Goal: Task Accomplishment & Management: Use online tool/utility

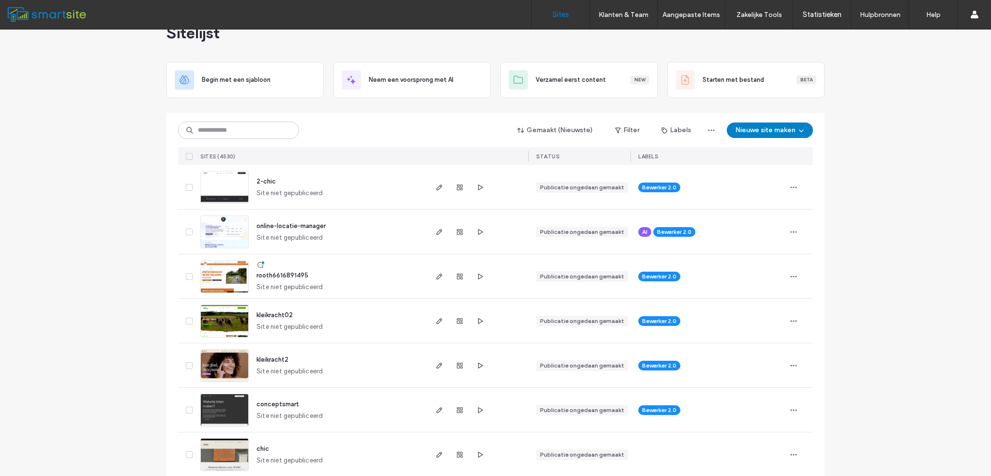
scroll to position [48, 0]
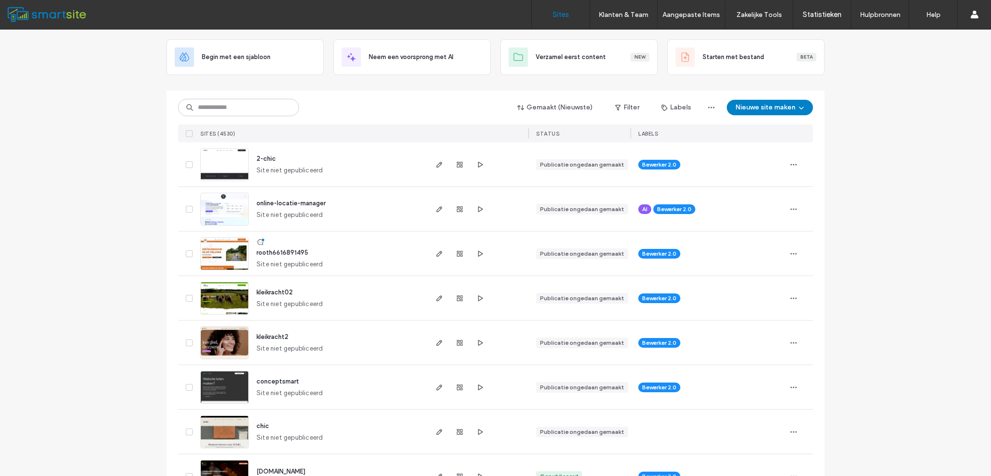
click at [269, 161] on span "2-chic" at bounding box center [265, 158] width 19 height 7
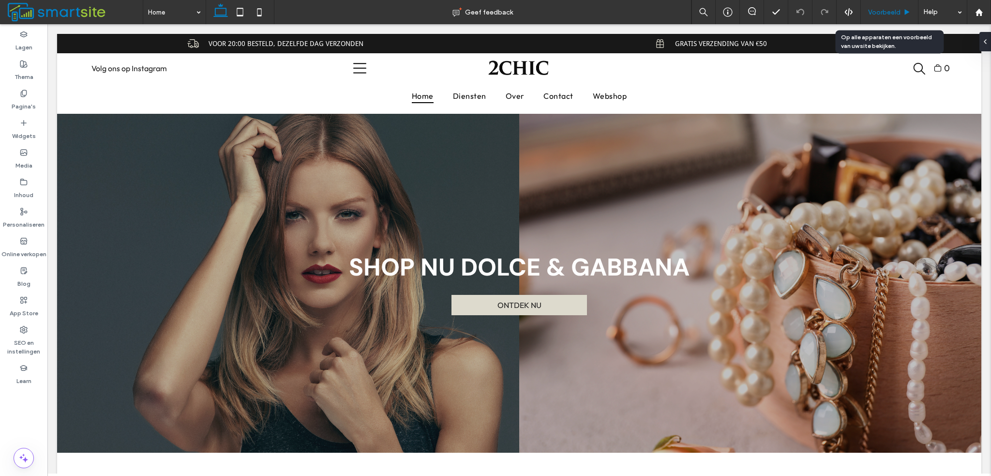
click at [877, 12] on span "Voorbeeld" at bounding box center [884, 12] width 32 height 8
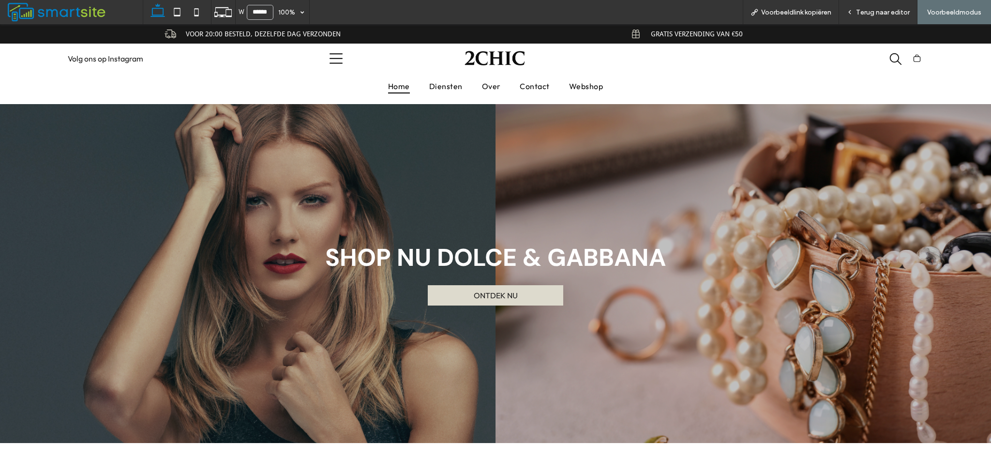
click at [877, 12] on span "Terug naar editor" at bounding box center [883, 12] width 54 height 8
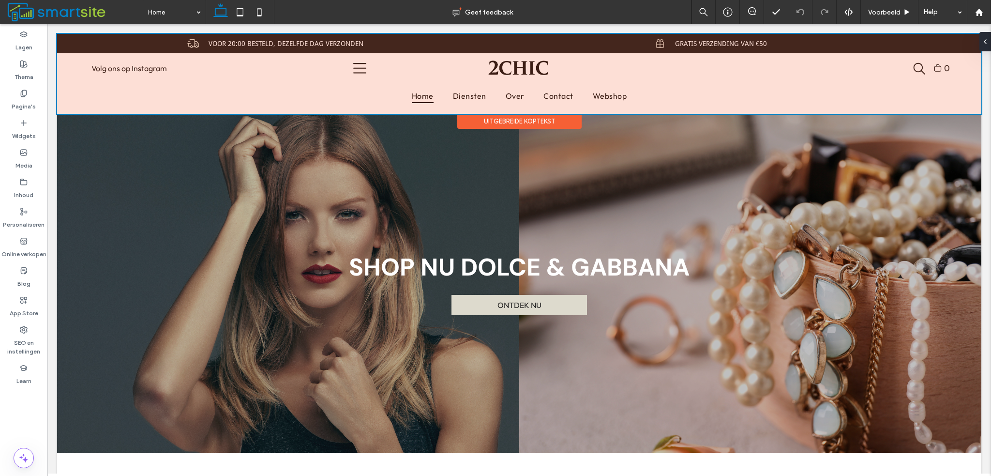
click at [357, 60] on div at bounding box center [519, 74] width 924 height 80
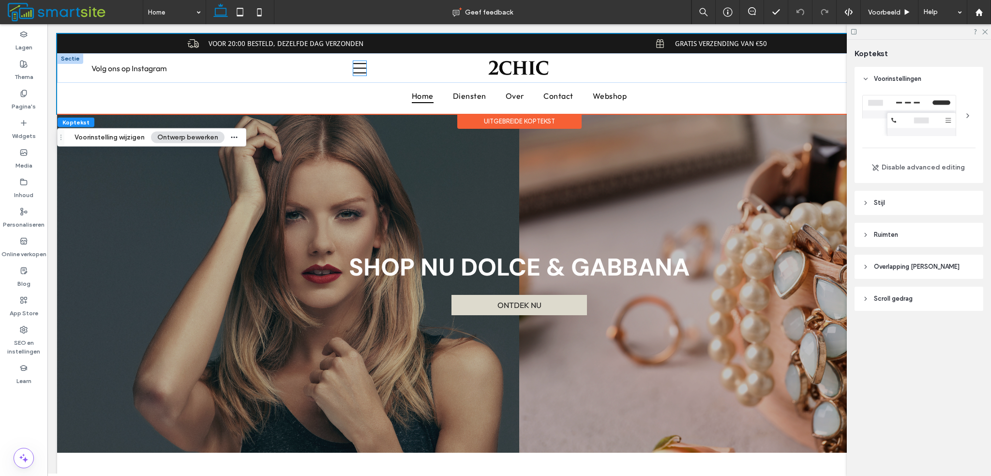
click at [360, 68] on icon at bounding box center [359, 68] width 13 height 10
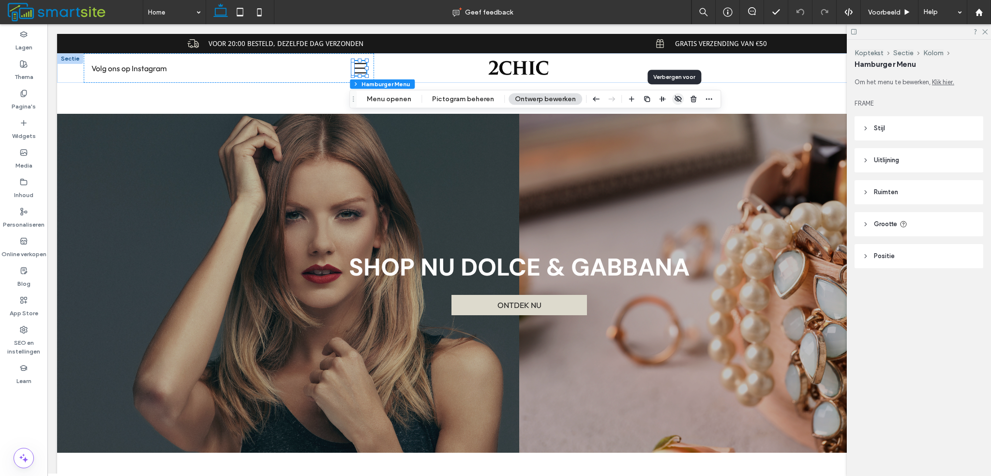
click at [676, 98] on use "button" at bounding box center [678, 98] width 7 height 6
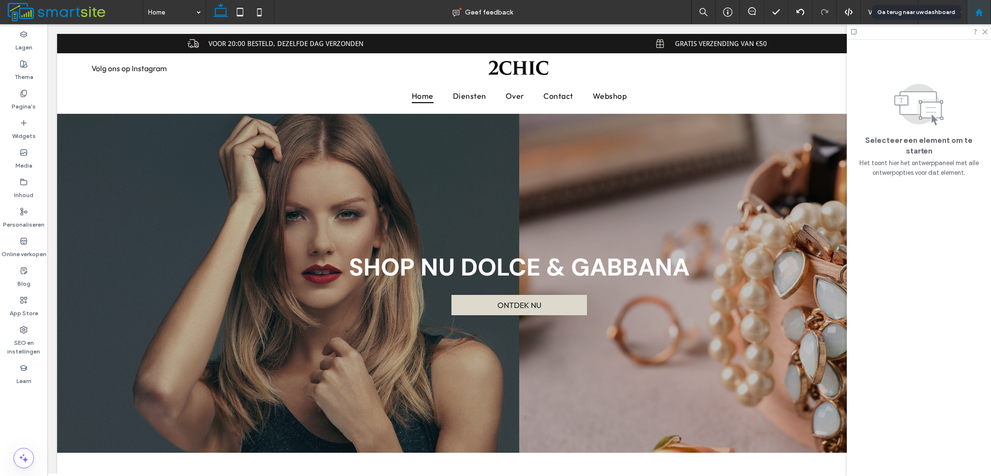
click at [982, 9] on icon at bounding box center [979, 12] width 8 height 8
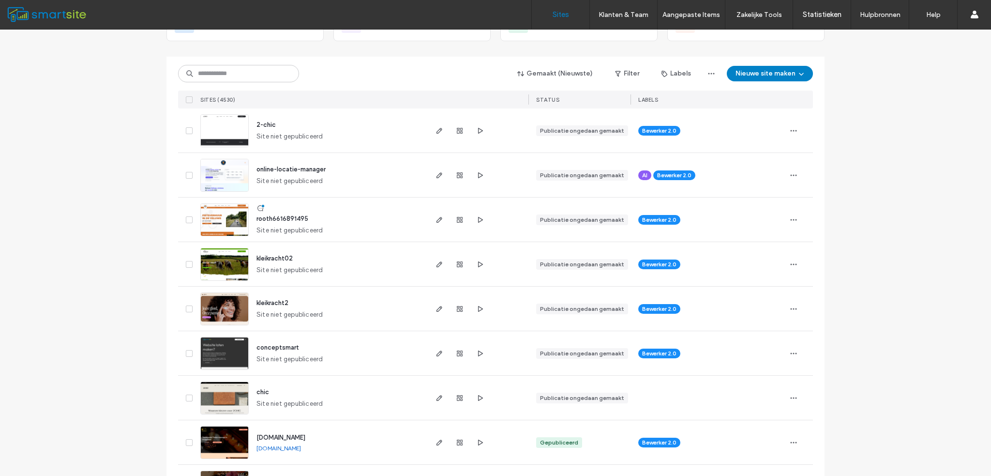
scroll to position [48, 0]
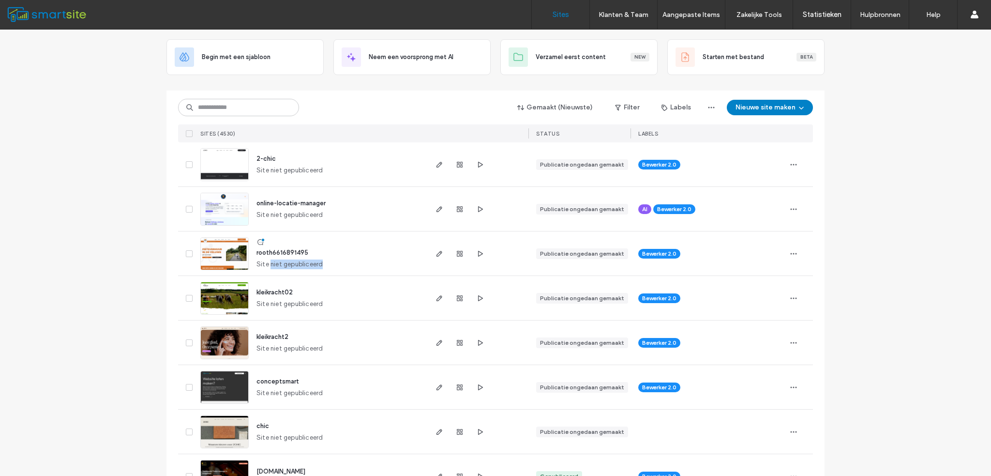
drag, startPoint x: 266, startPoint y: 267, endPoint x: 318, endPoint y: 265, distance: 52.8
click at [318, 265] on div "rooth6616891495 Site niet gepubliceerd" at bounding box center [337, 253] width 177 height 44
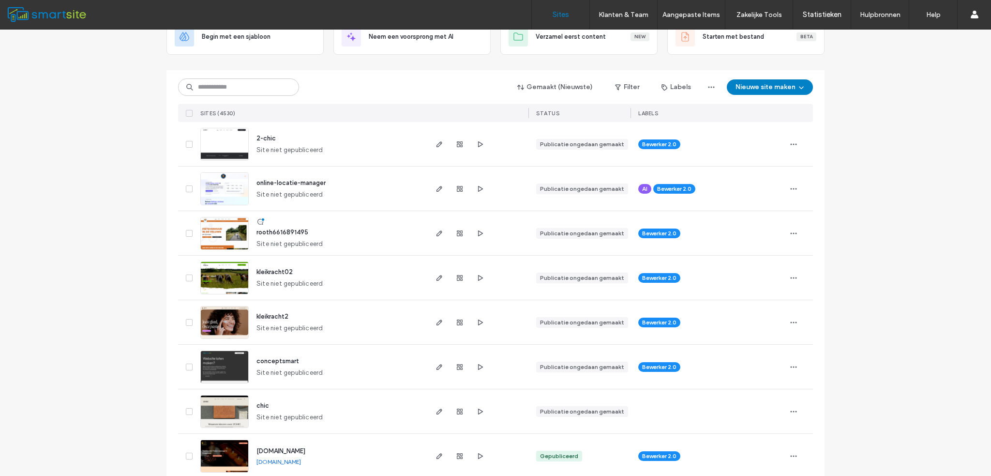
scroll to position [0, 0]
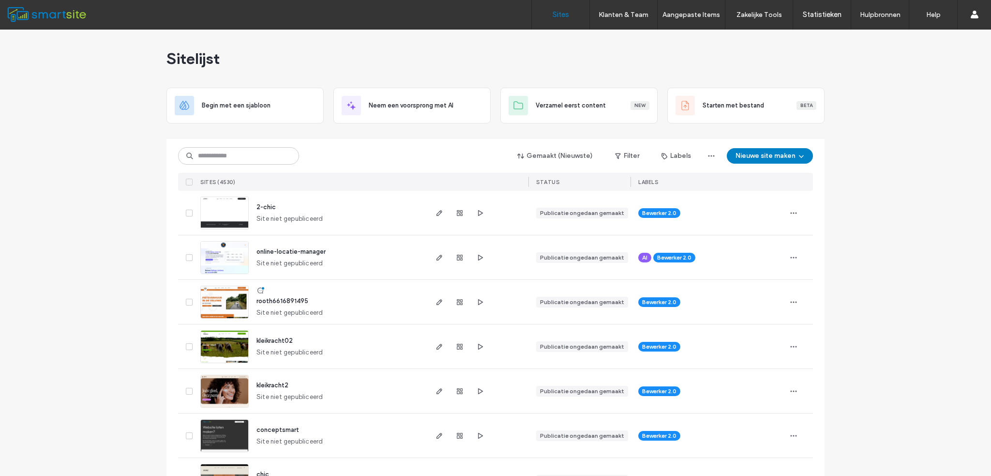
click at [282, 337] on span "kleikracht02" at bounding box center [274, 340] width 36 height 7
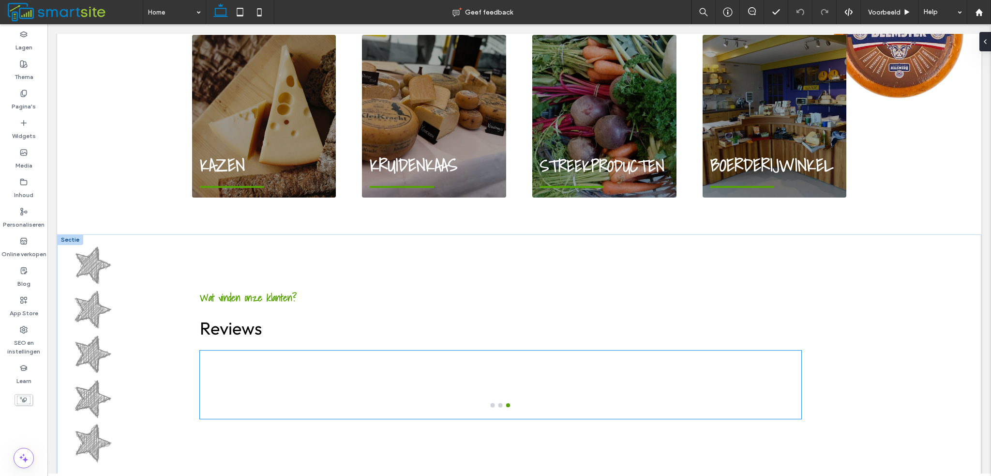
scroll to position [968, 0]
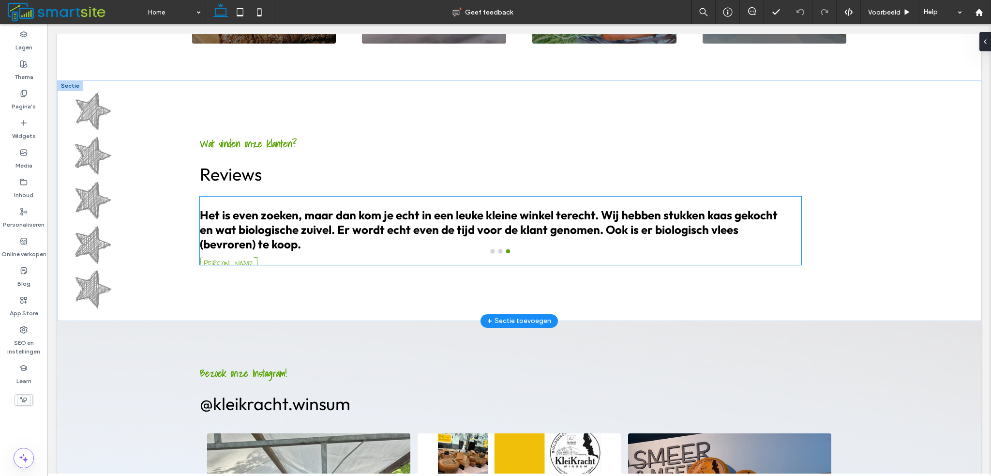
click at [606, 208] on h3 "Het is even zoeken, maar dan kom je echt in een leuke kleine winkel terecht. Wi…" at bounding box center [495, 230] width 590 height 44
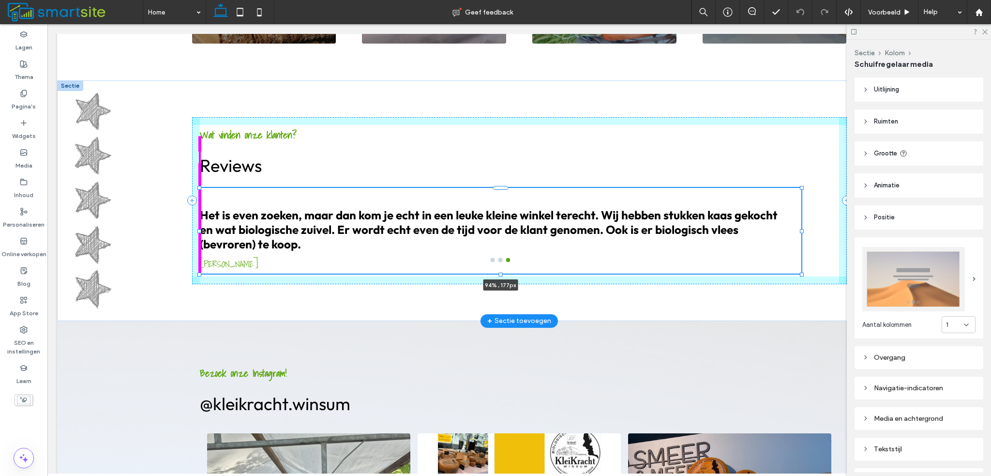
drag, startPoint x: 497, startPoint y: 255, endPoint x: 496, endPoint y: 264, distance: 8.8
click at [498, 272] on div at bounding box center [500, 274] width 4 height 4
type input "***"
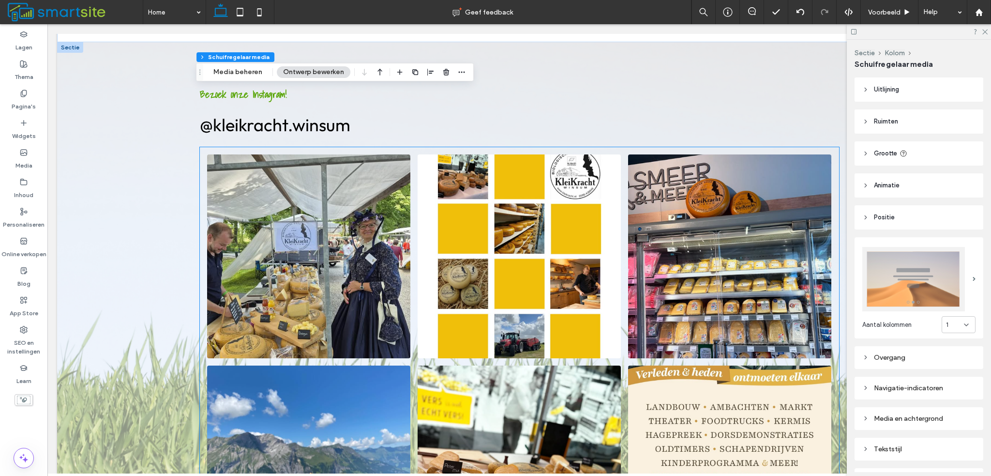
scroll to position [1193, 0]
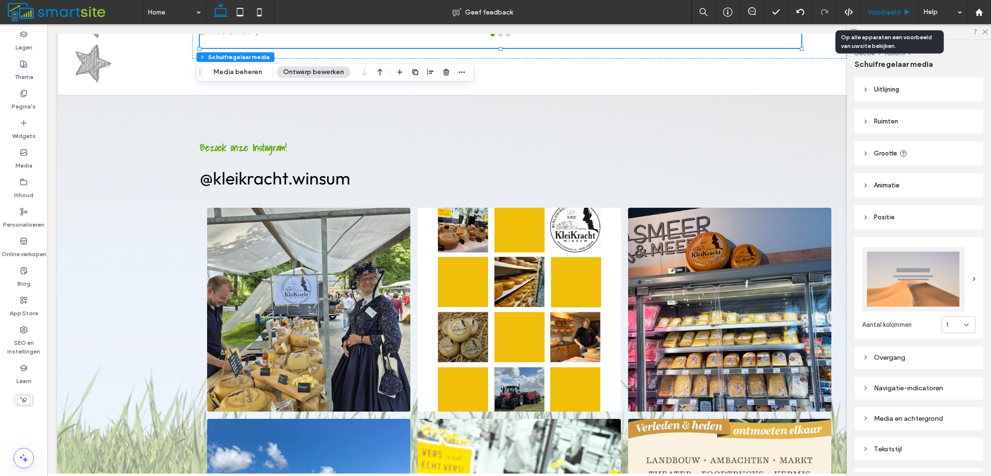
click at [880, 13] on span "Voorbeeld" at bounding box center [884, 12] width 32 height 8
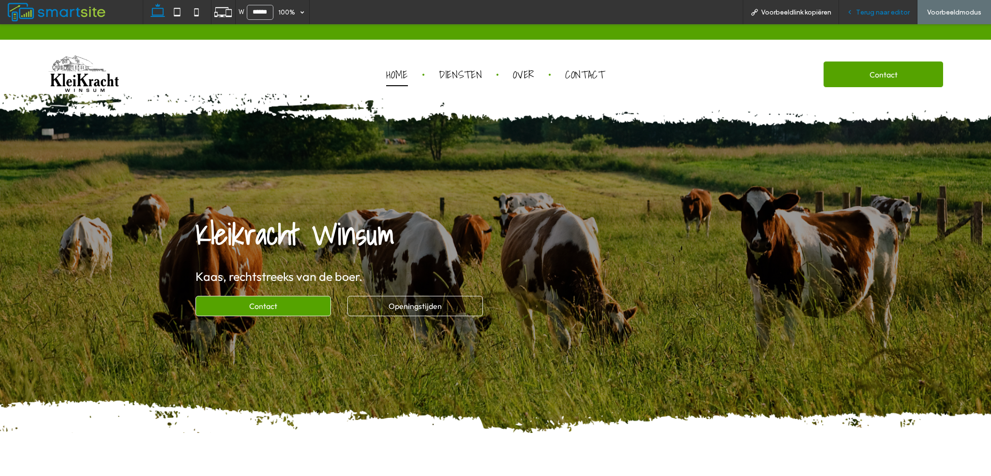
click at [853, 9] on icon at bounding box center [849, 12] width 7 height 7
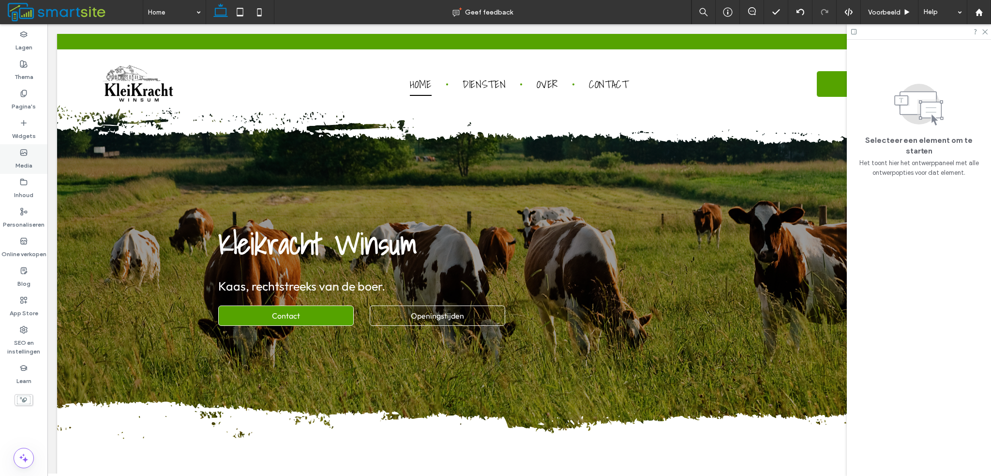
click at [25, 162] on label "Media" at bounding box center [23, 163] width 17 height 14
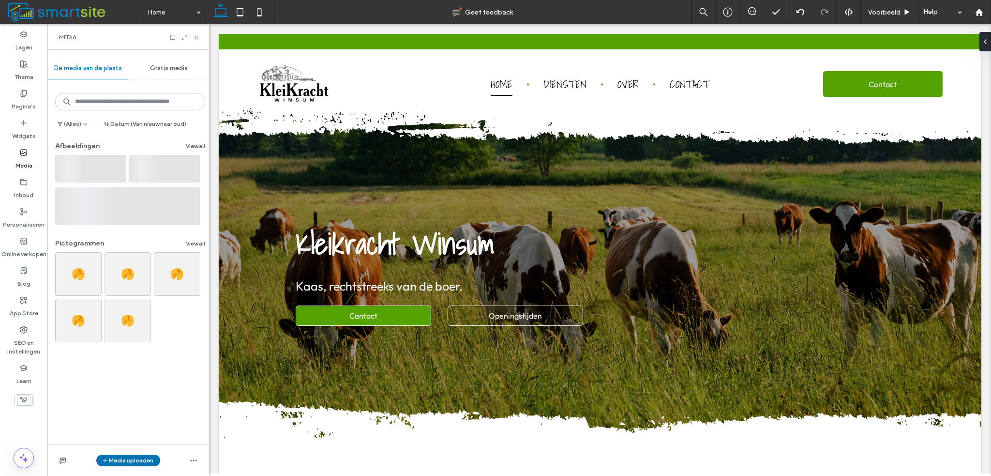
click at [129, 457] on button "Media uploaden" at bounding box center [128, 460] width 64 height 12
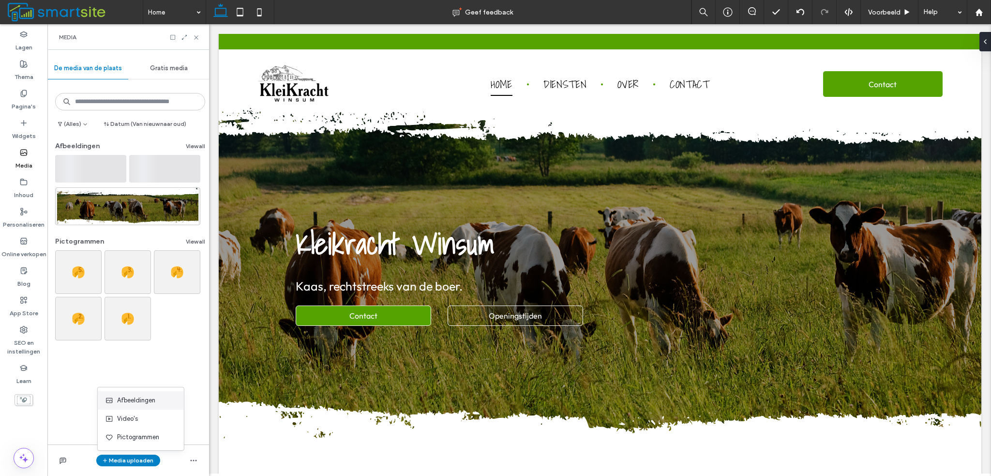
click at [139, 404] on span "Afbeeldingen" at bounding box center [136, 400] width 38 height 10
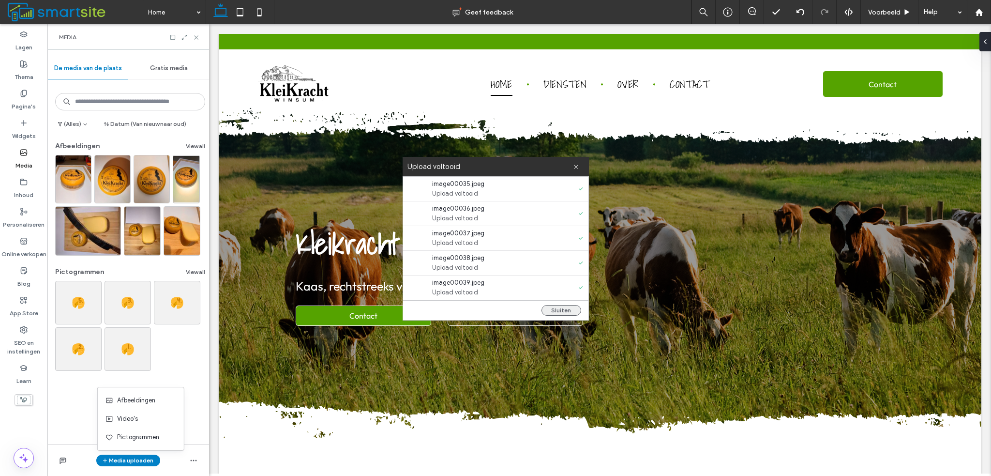
click at [565, 307] on button "Sluiten" at bounding box center [561, 310] width 40 height 11
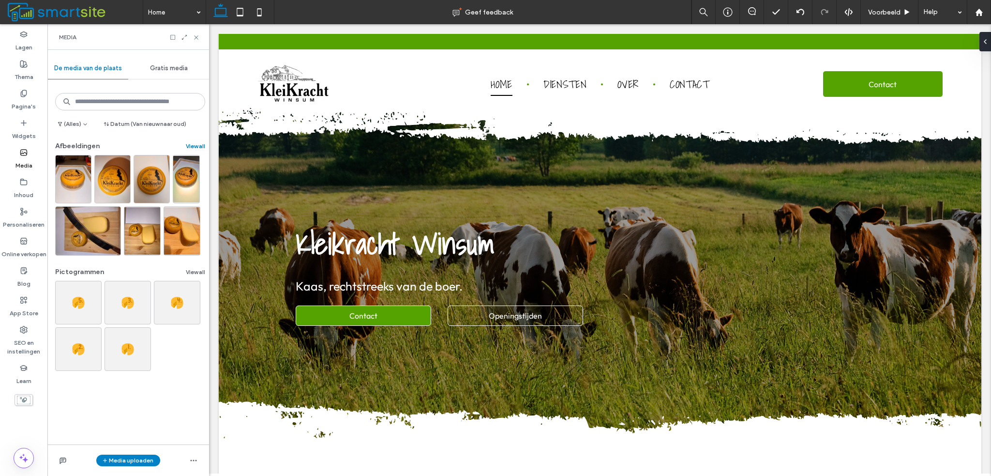
click at [195, 143] on button "View all" at bounding box center [195, 146] width 19 height 12
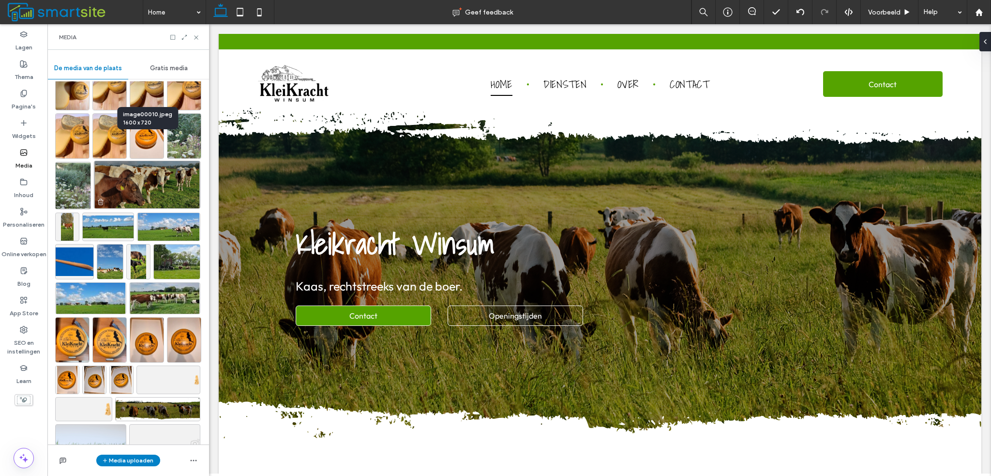
scroll to position [362, 0]
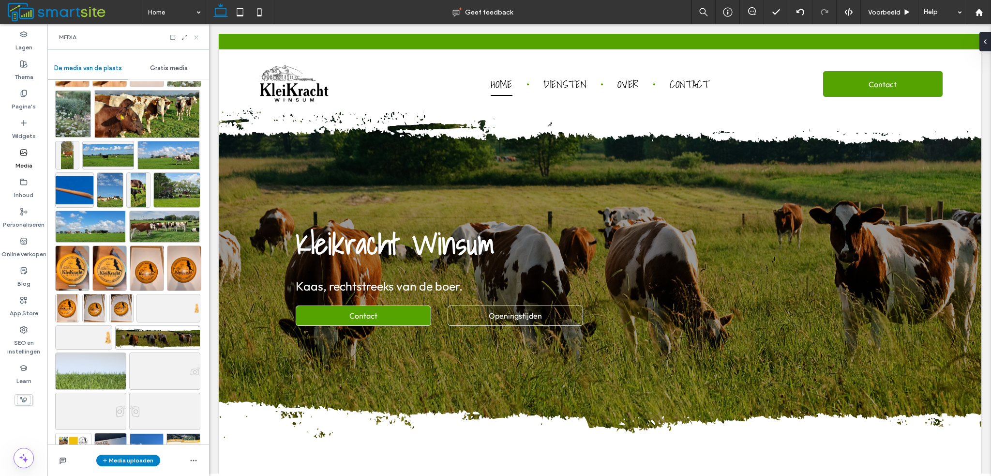
click at [196, 36] on icon at bounding box center [196, 37] width 7 height 7
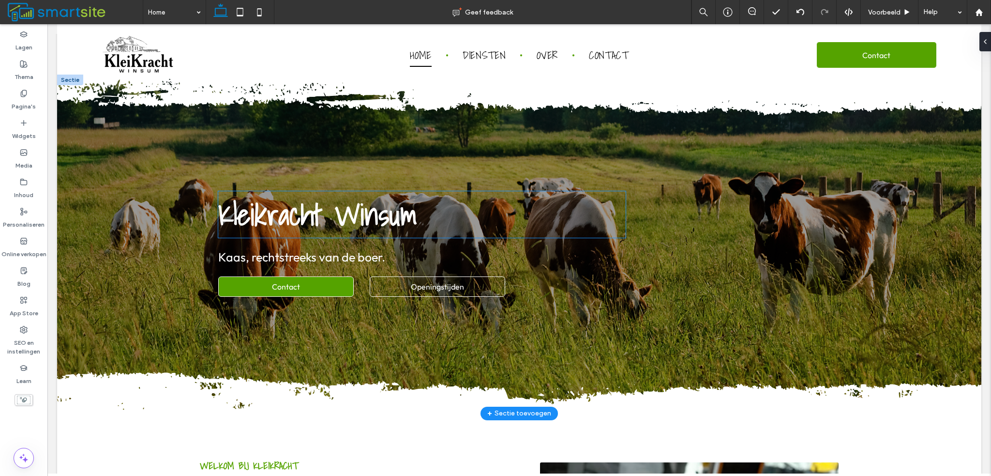
scroll to position [0, 0]
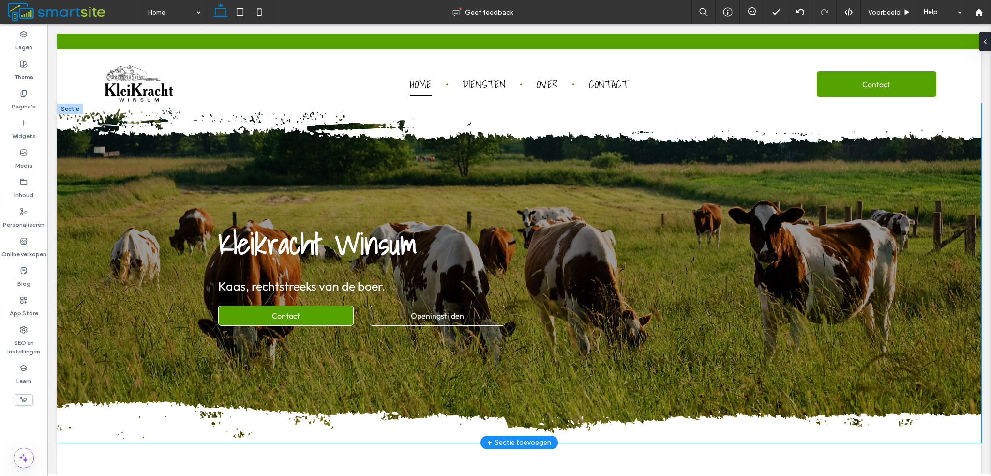
click at [170, 205] on div "Kleikracht Winsum Kaas, rechtstreeks van de boer. Contact Openingstijden" at bounding box center [519, 273] width 924 height 339
